Goal: Register for event/course

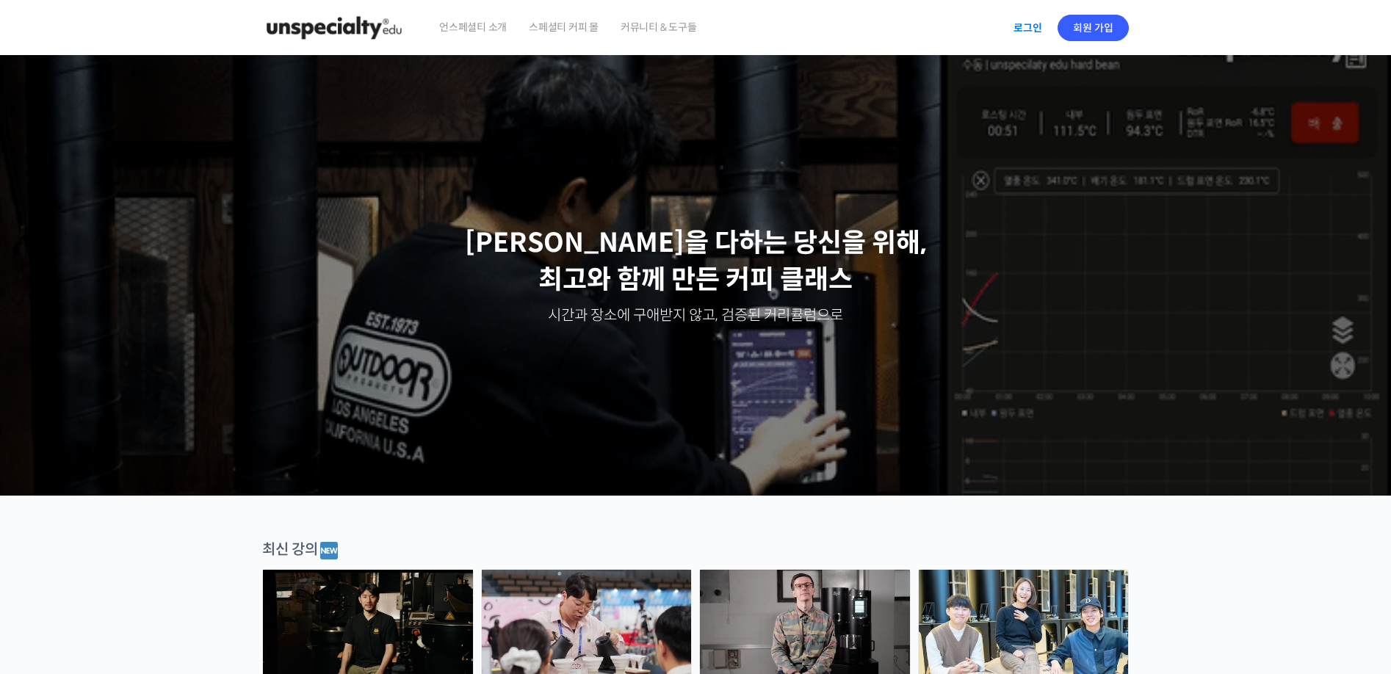
click at [1042, 31] on link "로그인" at bounding box center [1028, 28] width 46 height 34
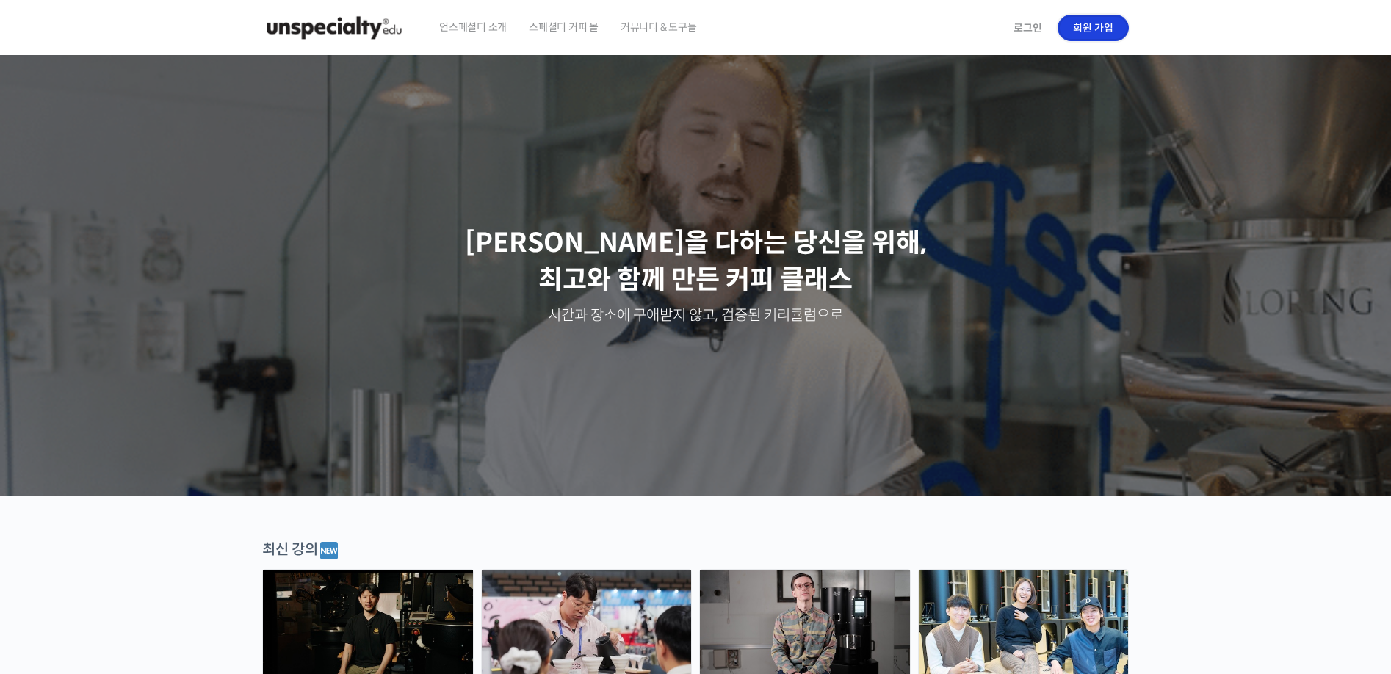
click at [1074, 31] on link "회원 가입" at bounding box center [1093, 28] width 71 height 26
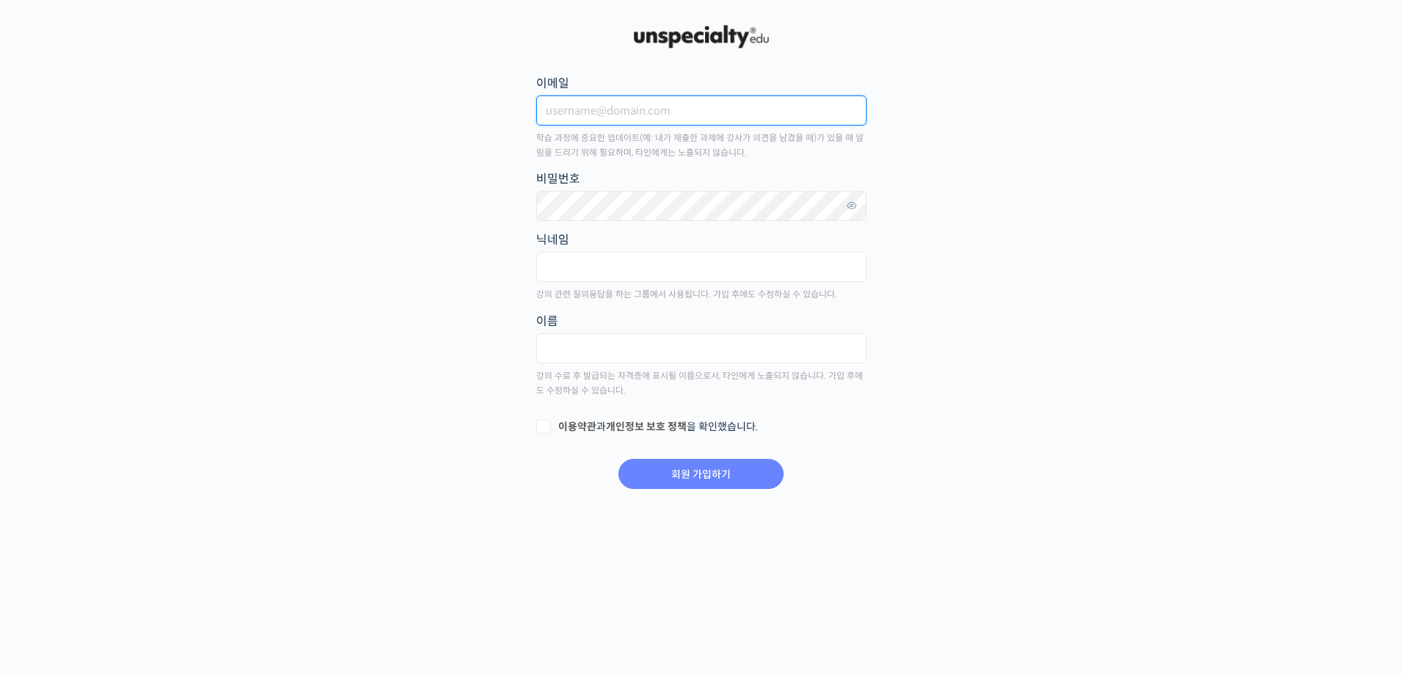
click at [839, 117] on input "이메일" at bounding box center [701, 111] width 331 height 30
type input "wsy5666@naver.com"
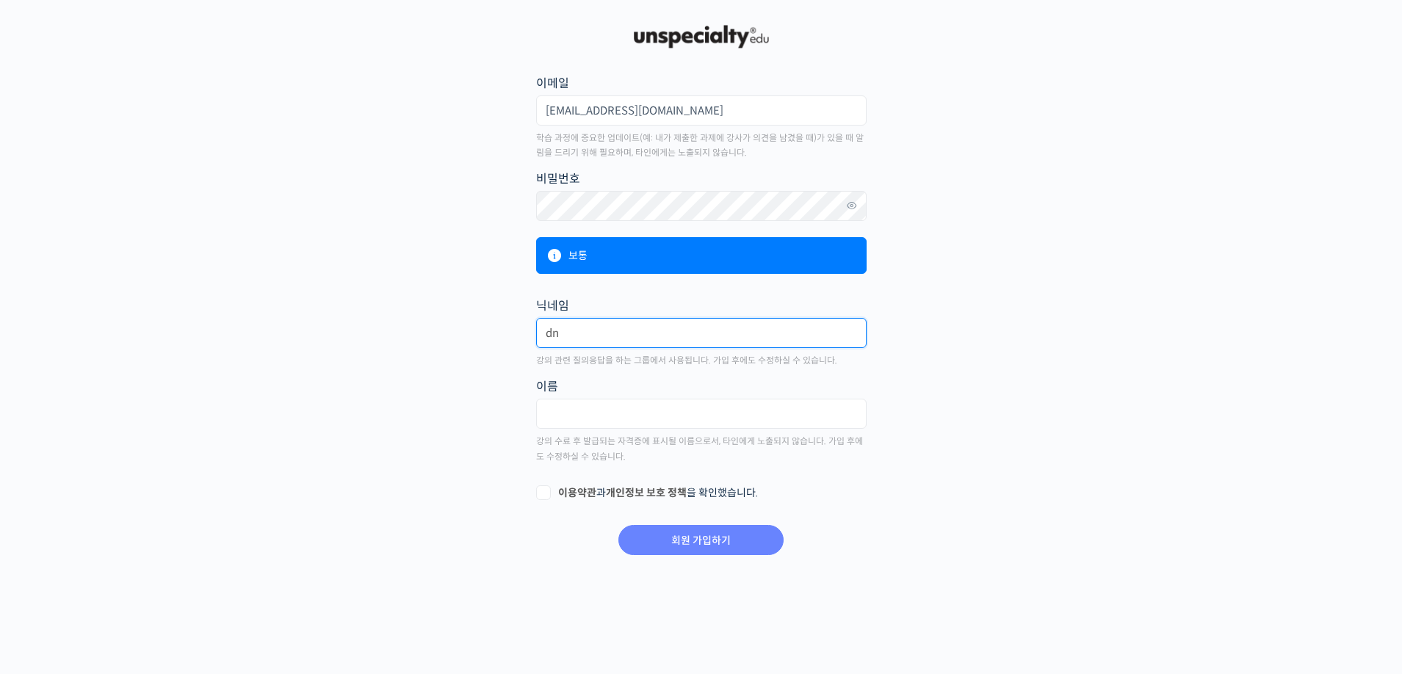
type input "d"
type input "월하불곰"
click at [672, 429] on fieldset "이름" at bounding box center [701, 407] width 331 height 61
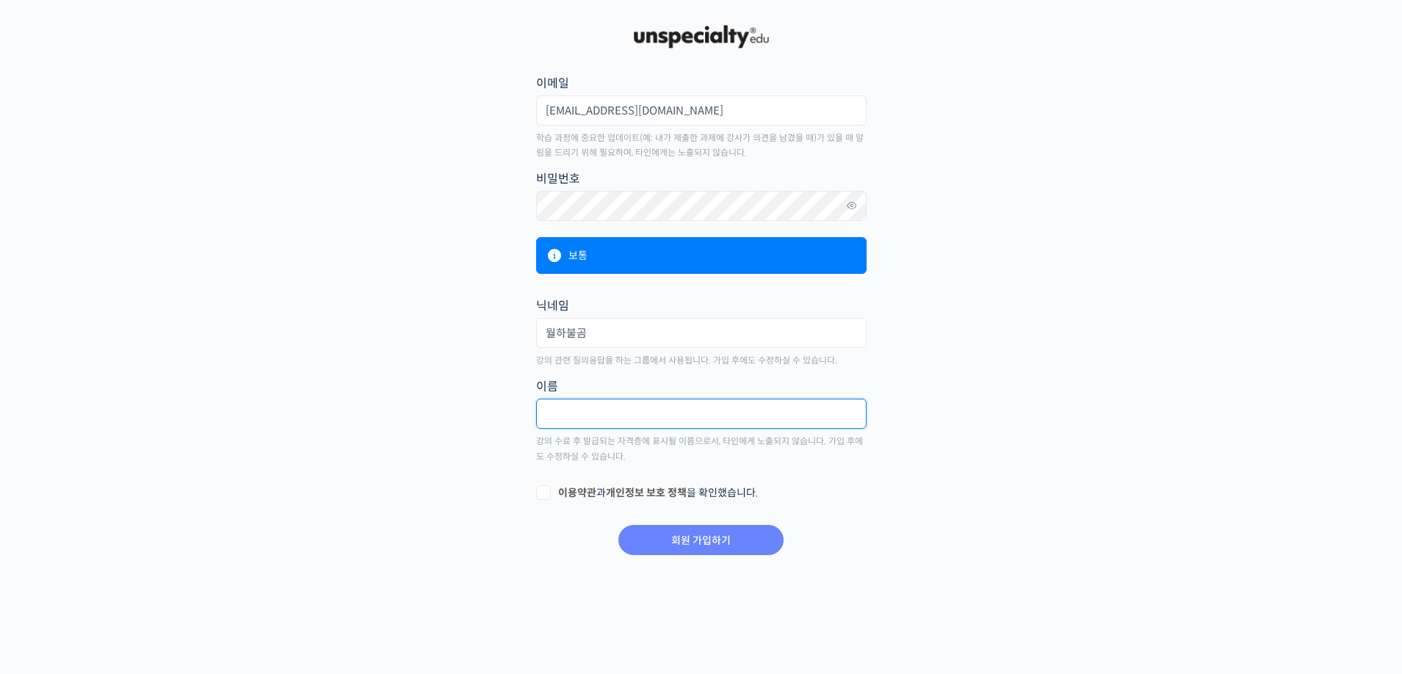
click at [691, 411] on input "text" at bounding box center [701, 414] width 331 height 30
type input "우성윤"
click at [540, 494] on label "이용약관 과 개인정보 보호 정책 을 확인했습니다." at bounding box center [701, 493] width 331 height 15
click at [540, 494] on input "이용약관 과 개인정보 보호 정책 을 확인했습니다." at bounding box center [541, 491] width 10 height 10
checkbox input "true"
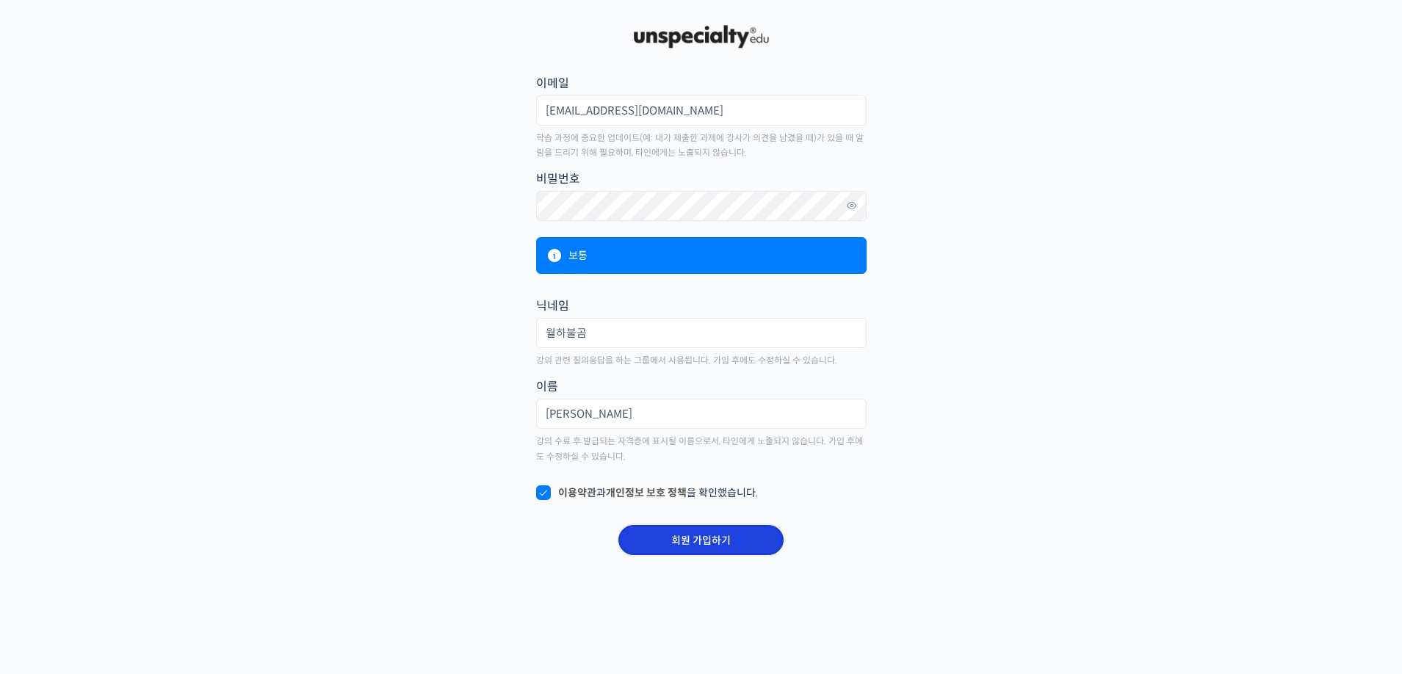
click at [689, 550] on input "회원 가입하기" at bounding box center [701, 540] width 165 height 30
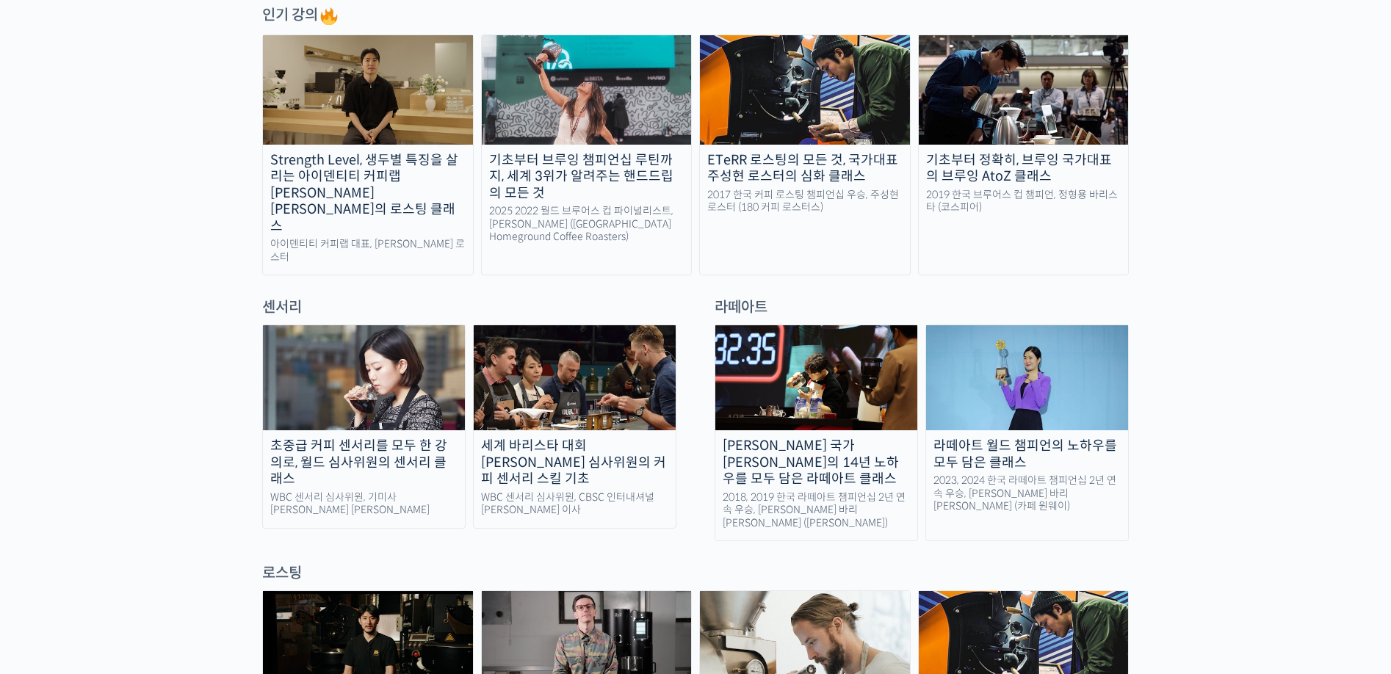
scroll to position [808, 0]
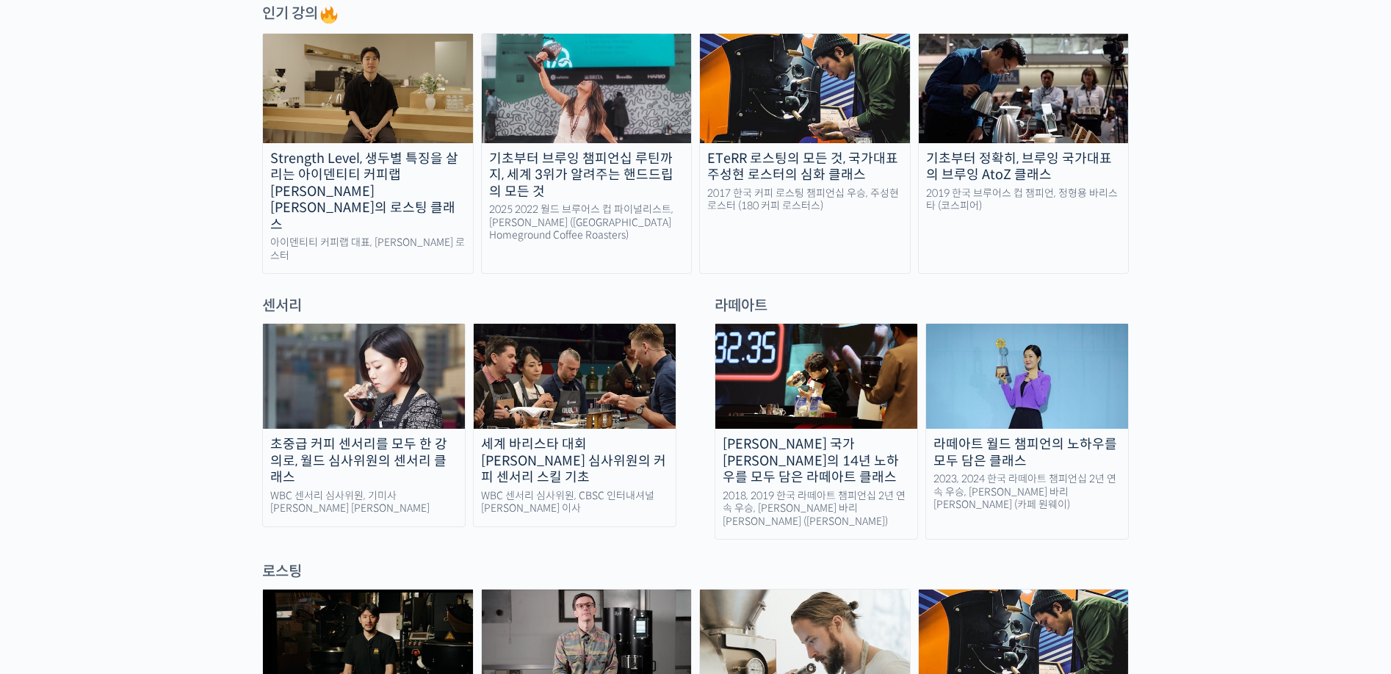
click at [529, 336] on img at bounding box center [575, 376] width 202 height 105
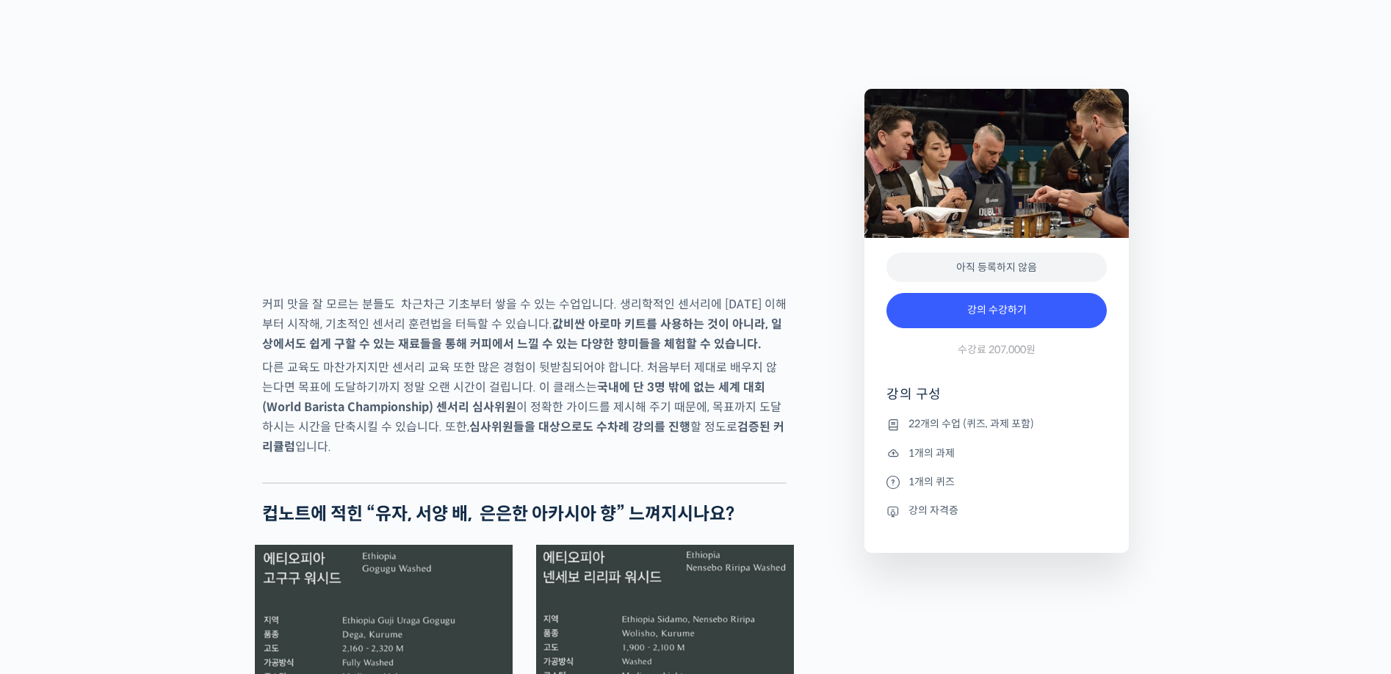
scroll to position [2498, 0]
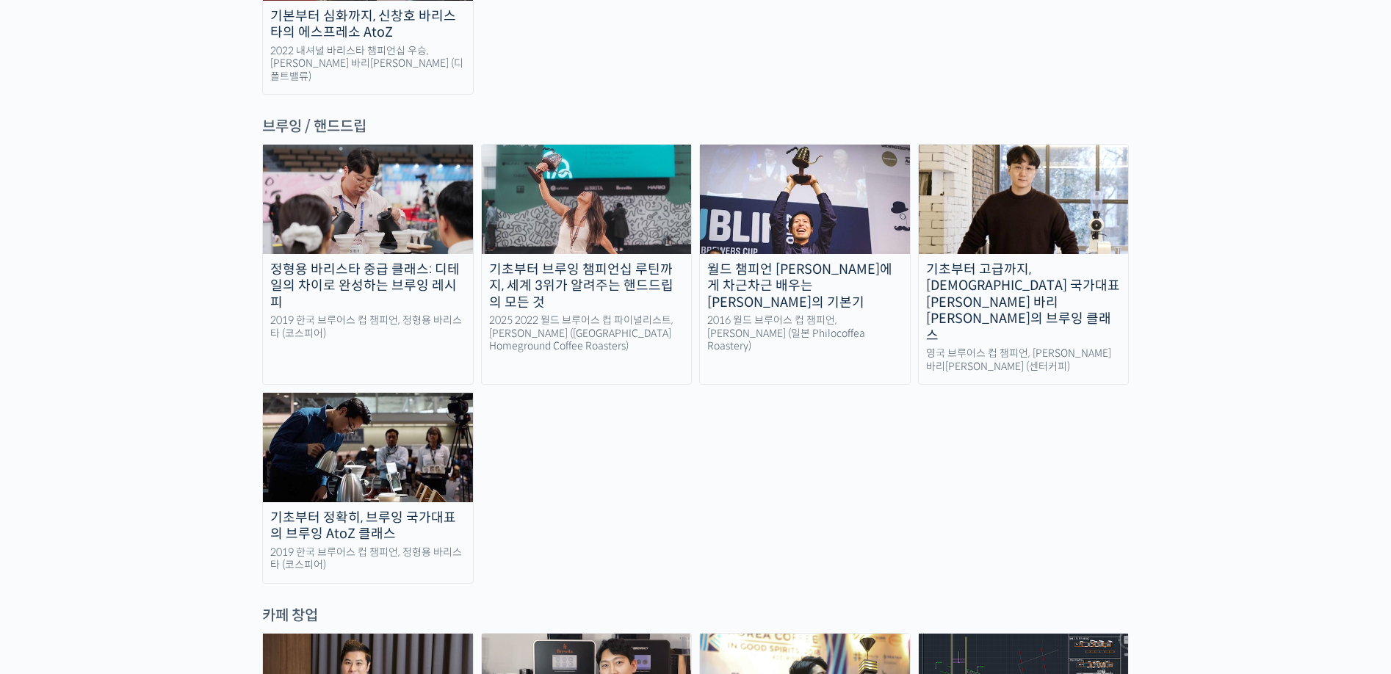
scroll to position [2354, 0]
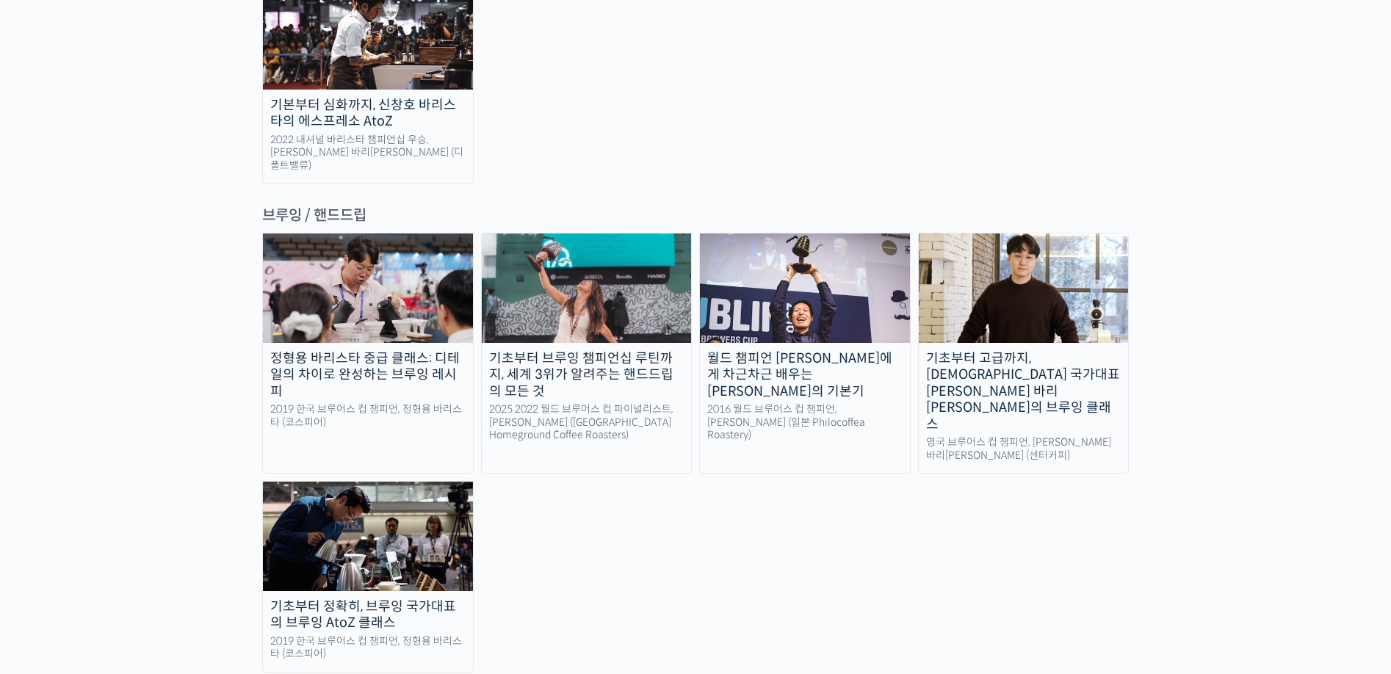
click at [633, 316] on link "기초부터 브루잉 챔피언십 루틴까지, 세계 3위가 알려주는 핸드드립의 모든 것 2025 2022 월드 브루어스 컵 파이널리스트, 엘리샤 탄 ([…" at bounding box center [587, 353] width 212 height 241
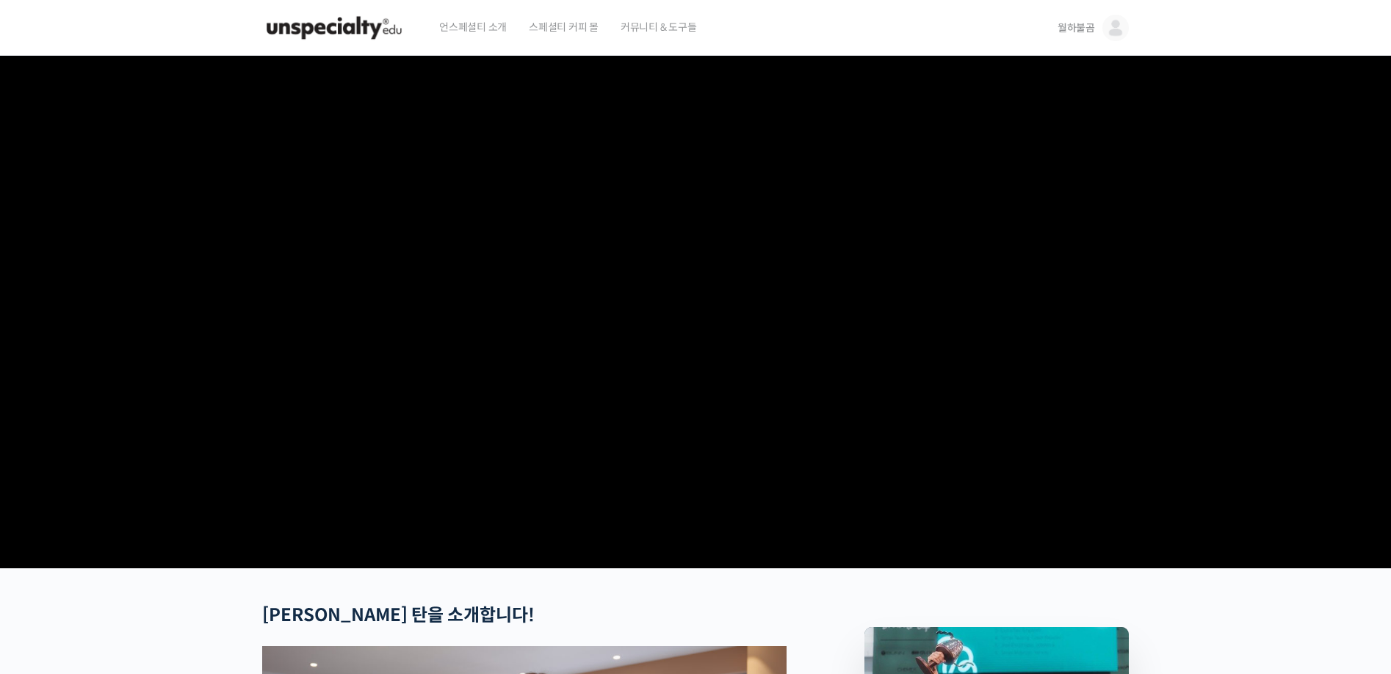
click at [777, 345] on video at bounding box center [695, 309] width 867 height 507
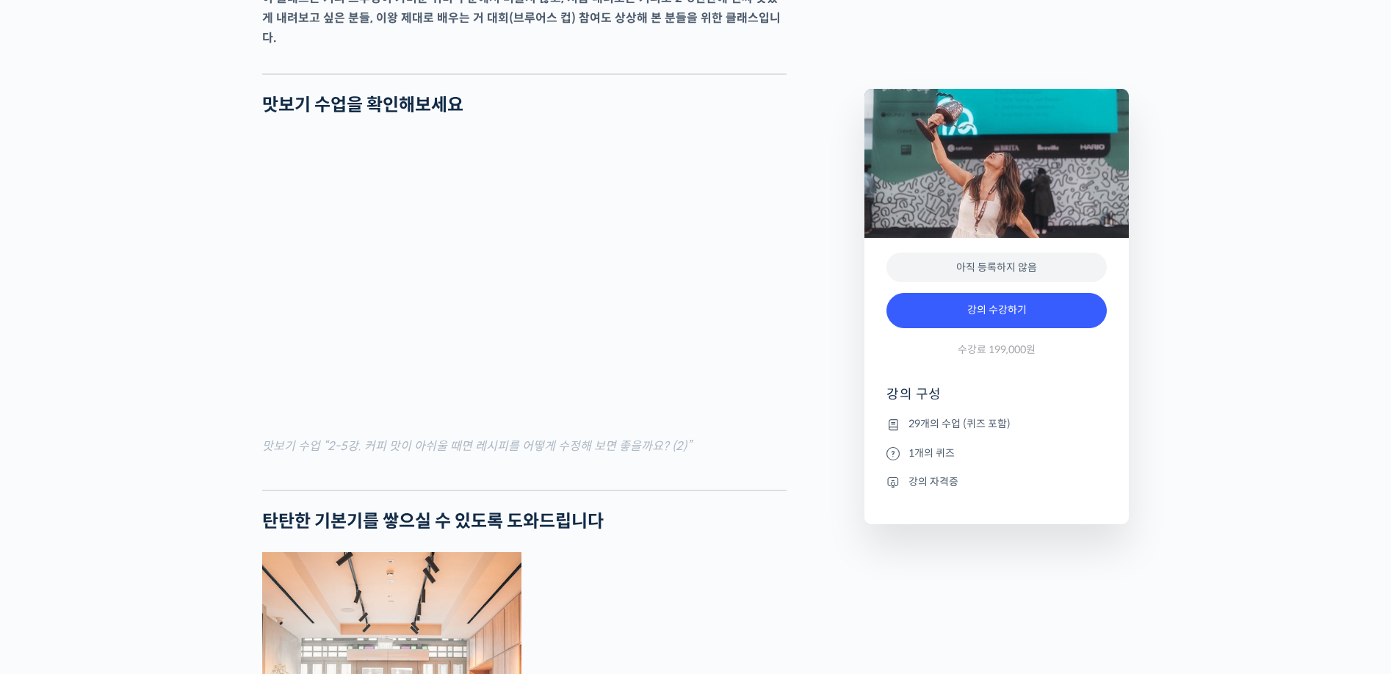
scroll to position [1837, 0]
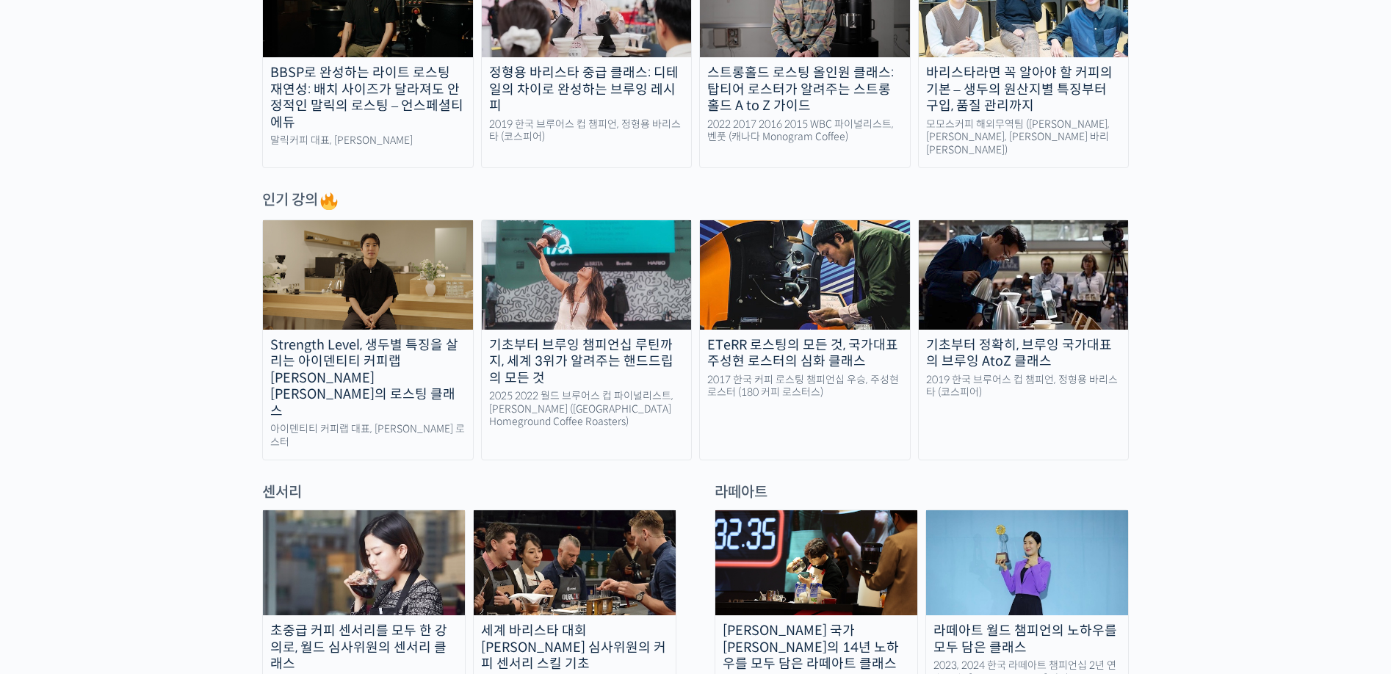
scroll to position [668, 0]
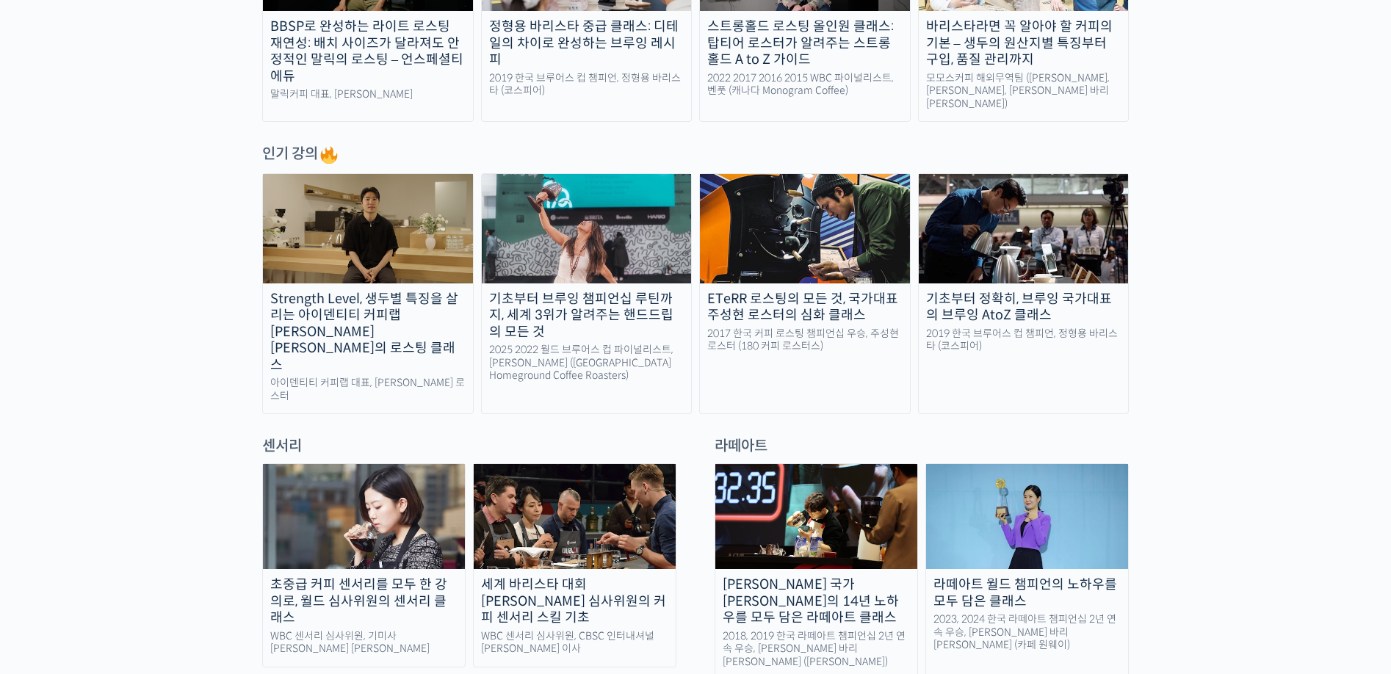
click at [1051, 253] on img at bounding box center [1024, 228] width 210 height 109
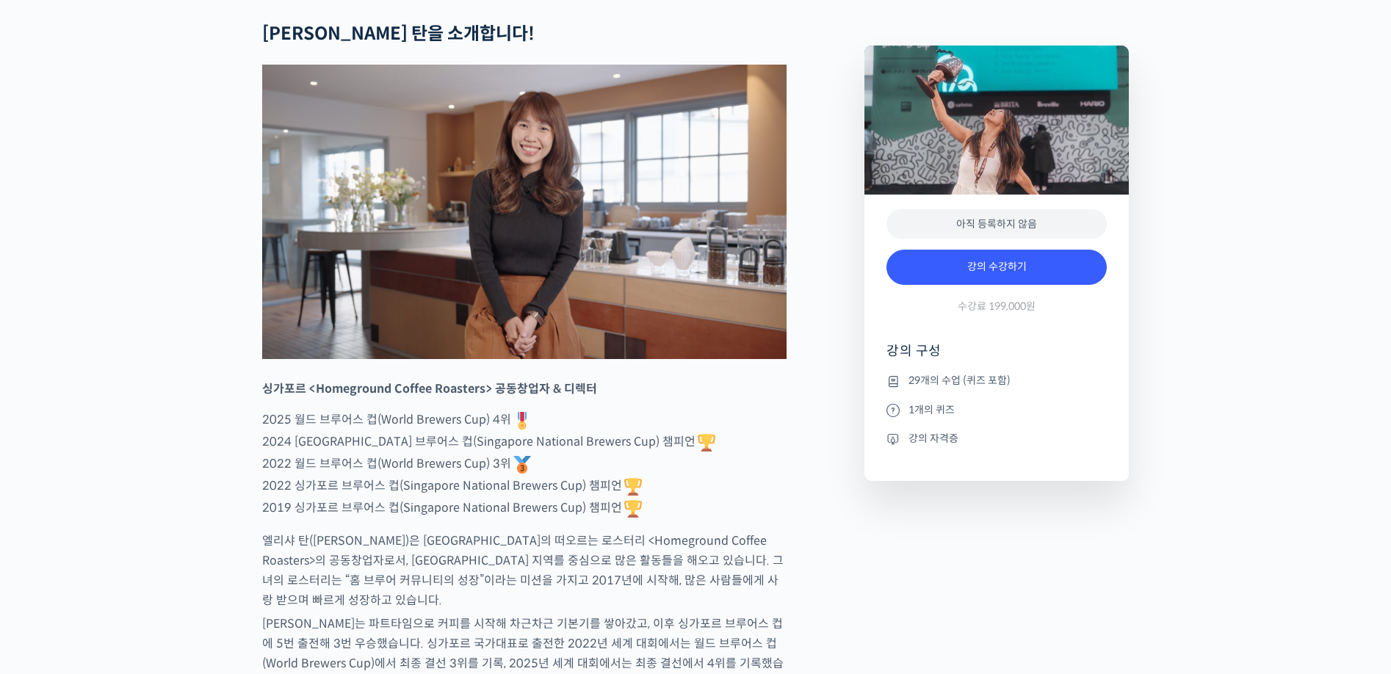
scroll to position [588, 0]
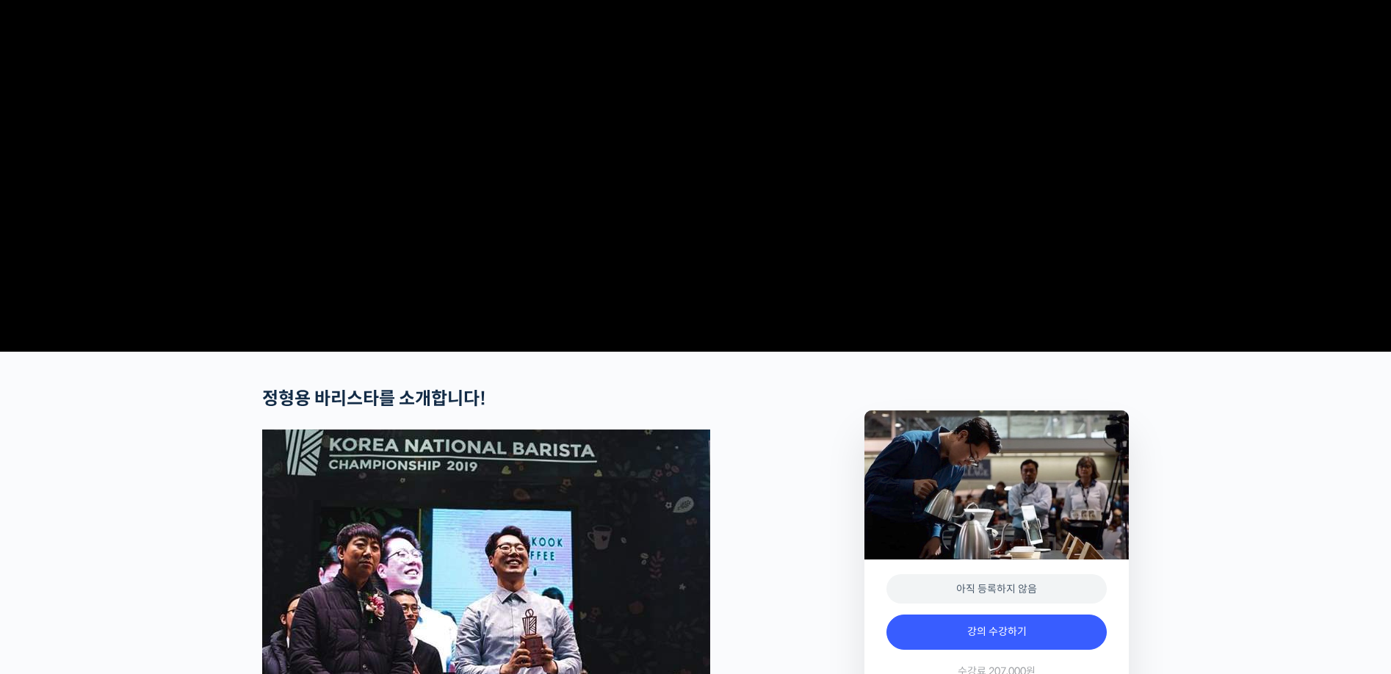
scroll to position [147, 0]
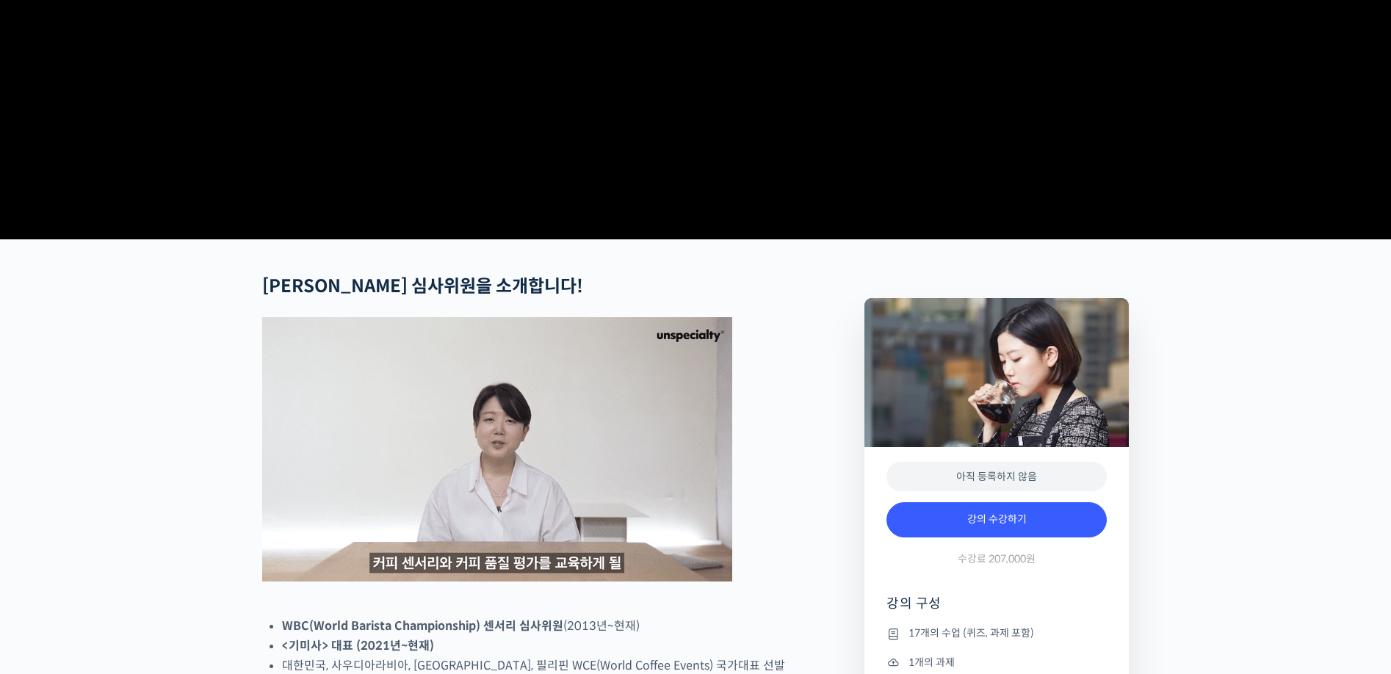
scroll to position [220, 0]
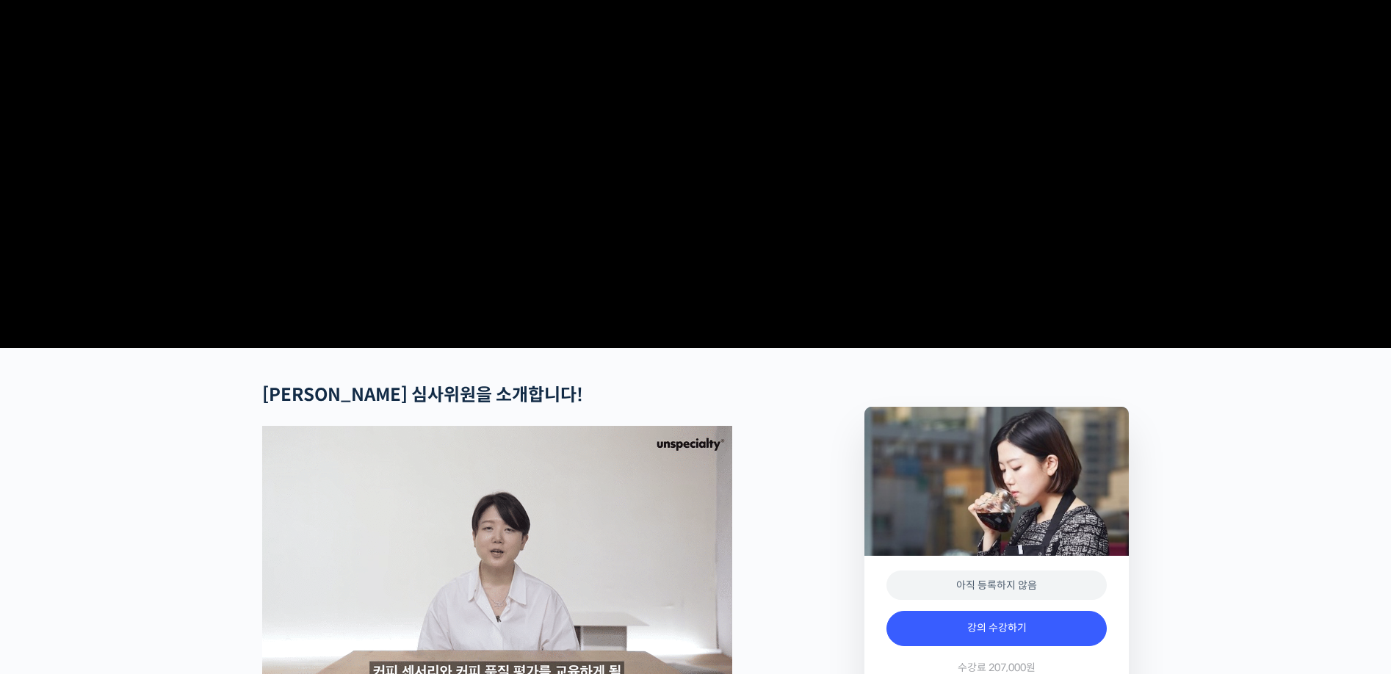
click at [782, 201] on video at bounding box center [695, 88] width 867 height 507
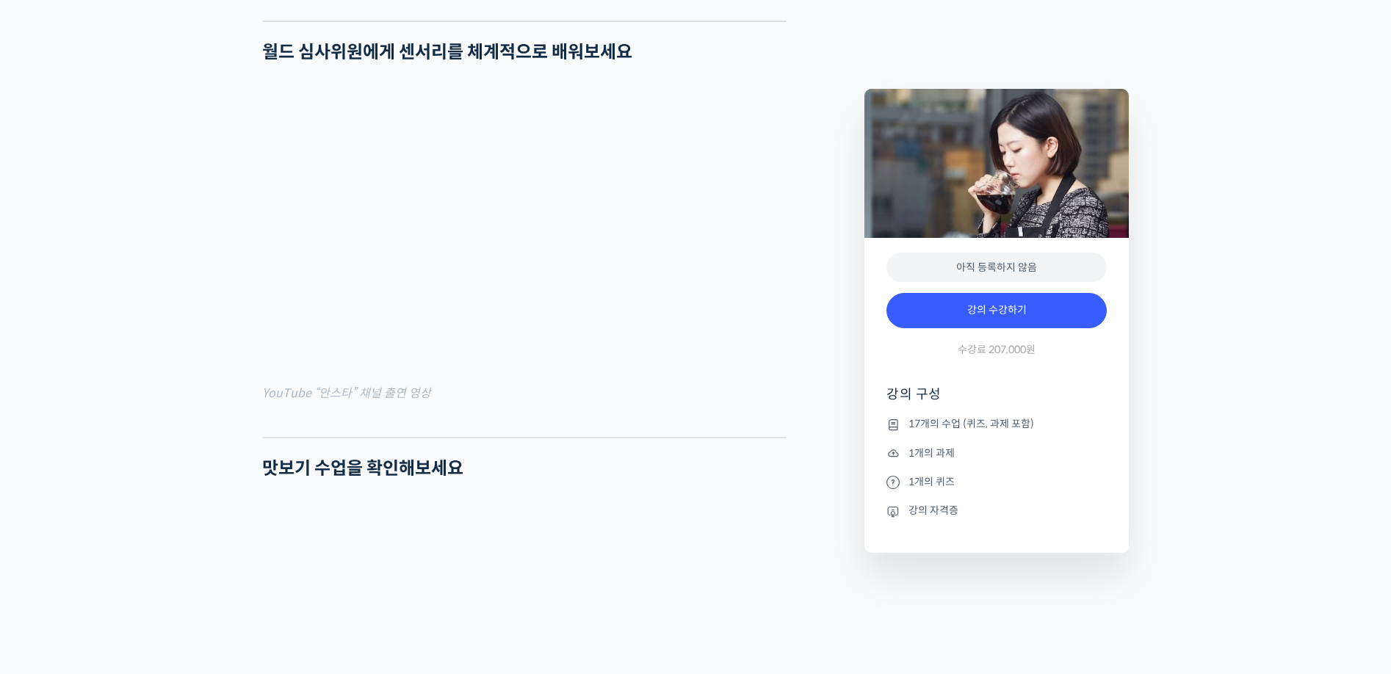
scroll to position [1175, 0]
